Goal: Navigation & Orientation: Find specific page/section

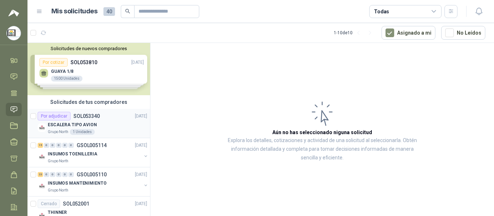
click at [92, 122] on p "ESCALERA TIPO AVION" at bounding box center [72, 125] width 49 height 7
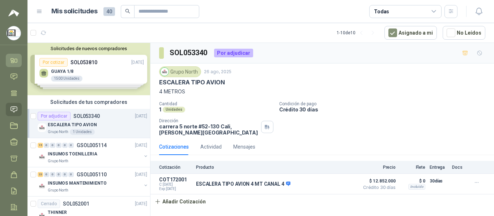
click at [14, 59] on icon at bounding box center [14, 61] width 8 height 8
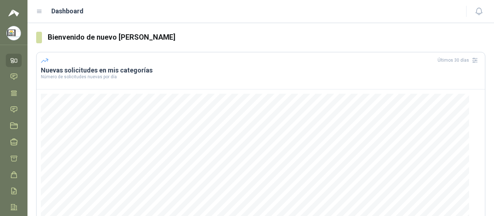
click at [18, 61] on icon at bounding box center [14, 61] width 8 height 8
click at [13, 61] on icon at bounding box center [14, 61] width 8 height 8
click at [13, 10] on img at bounding box center [13, 13] width 11 height 9
click at [17, 60] on icon at bounding box center [14, 61] width 8 height 8
click at [43, 10] on div "Dashboard" at bounding box center [246, 11] width 421 height 10
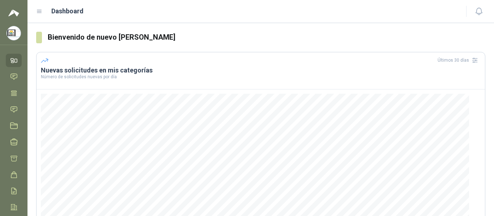
click at [40, 12] on icon at bounding box center [39, 11] width 7 height 7
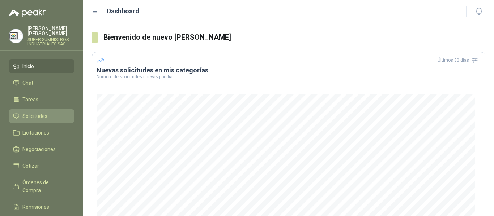
click at [43, 112] on span "Solicitudes" at bounding box center [34, 116] width 25 height 8
